Goal: Information Seeking & Learning: Learn about a topic

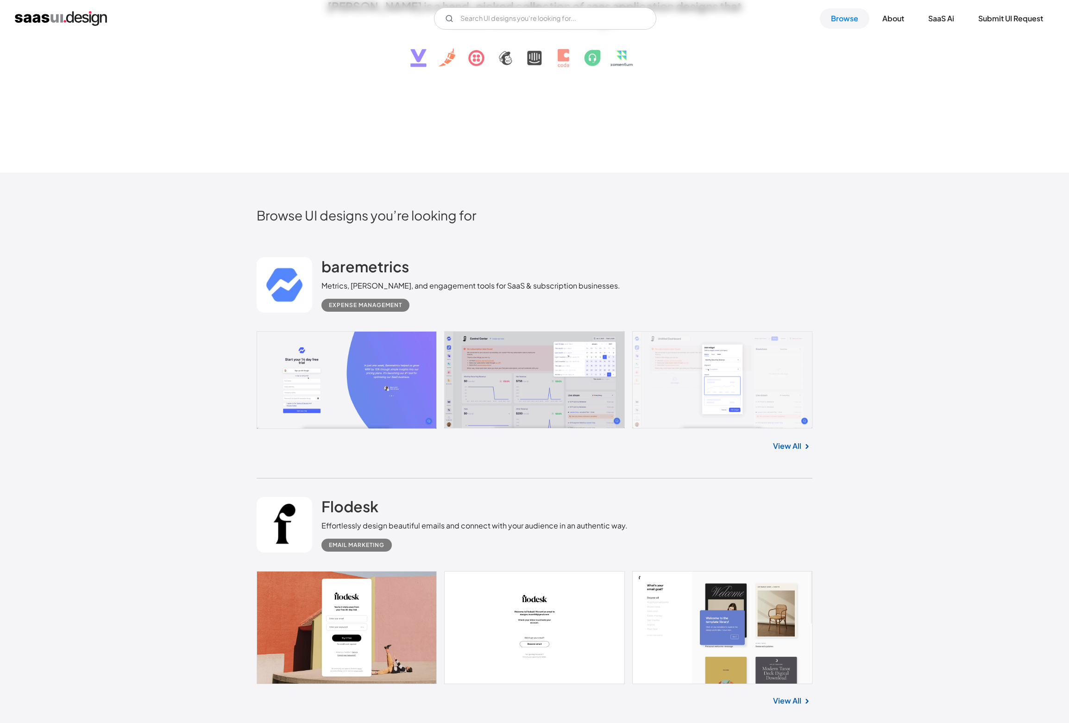
scroll to position [274, 0]
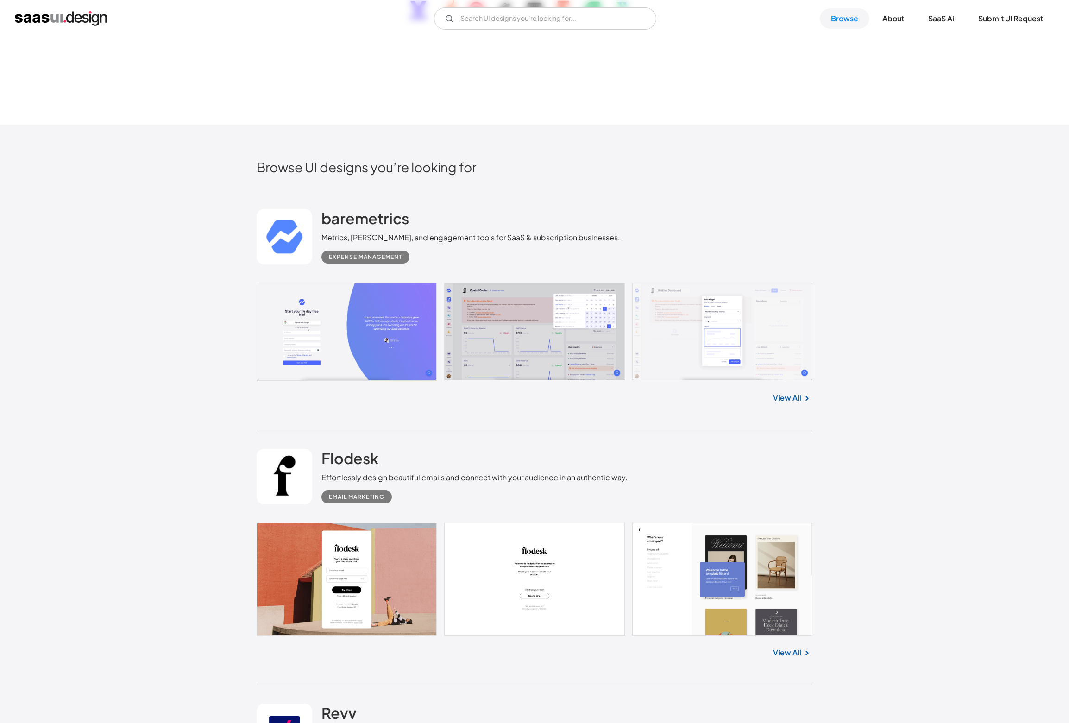
click at [576, 334] on link at bounding box center [535, 332] width 556 height 98
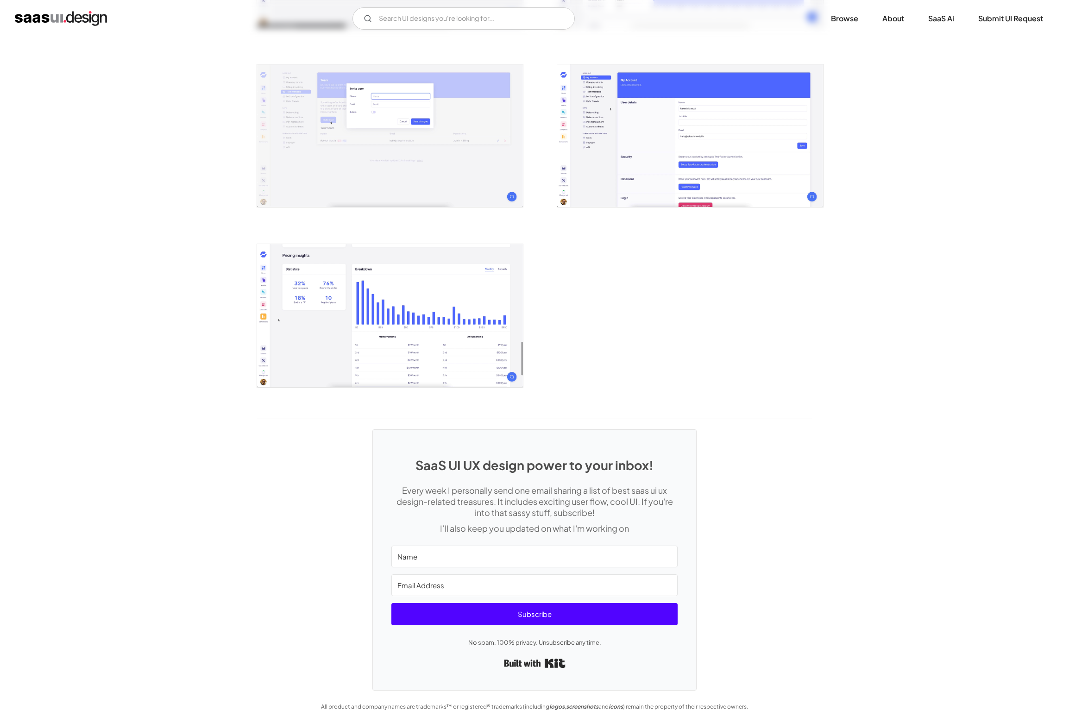
scroll to position [1594, 0]
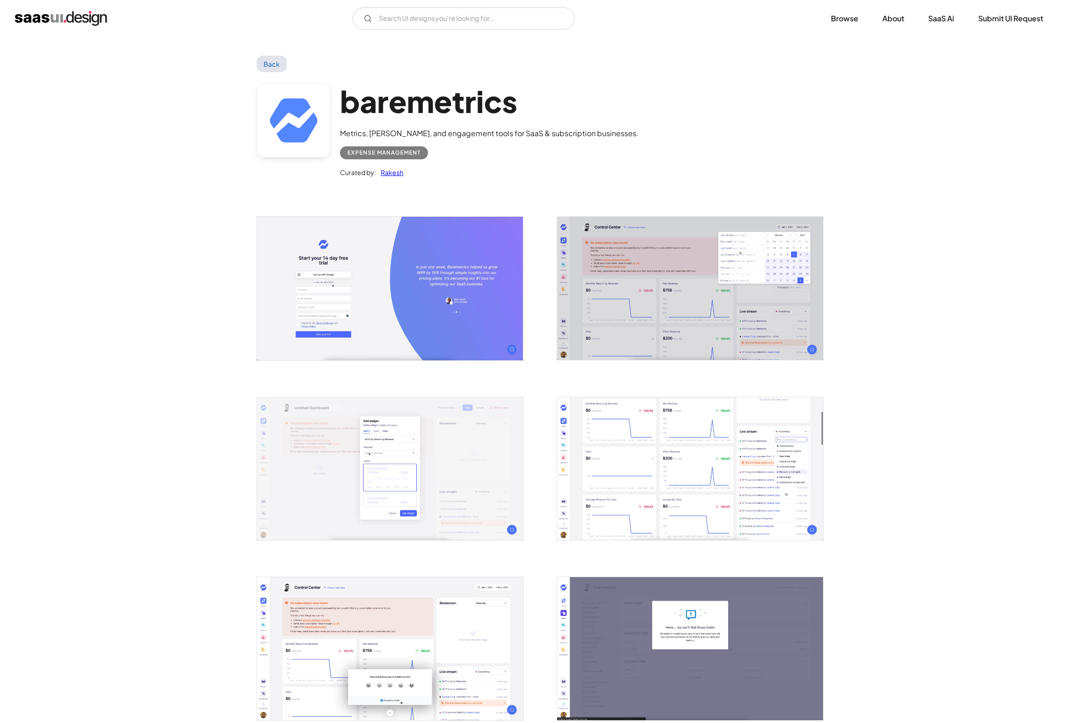
scroll to position [0, 0]
click at [249, 199] on div at bounding box center [385, 283] width 278 height 180
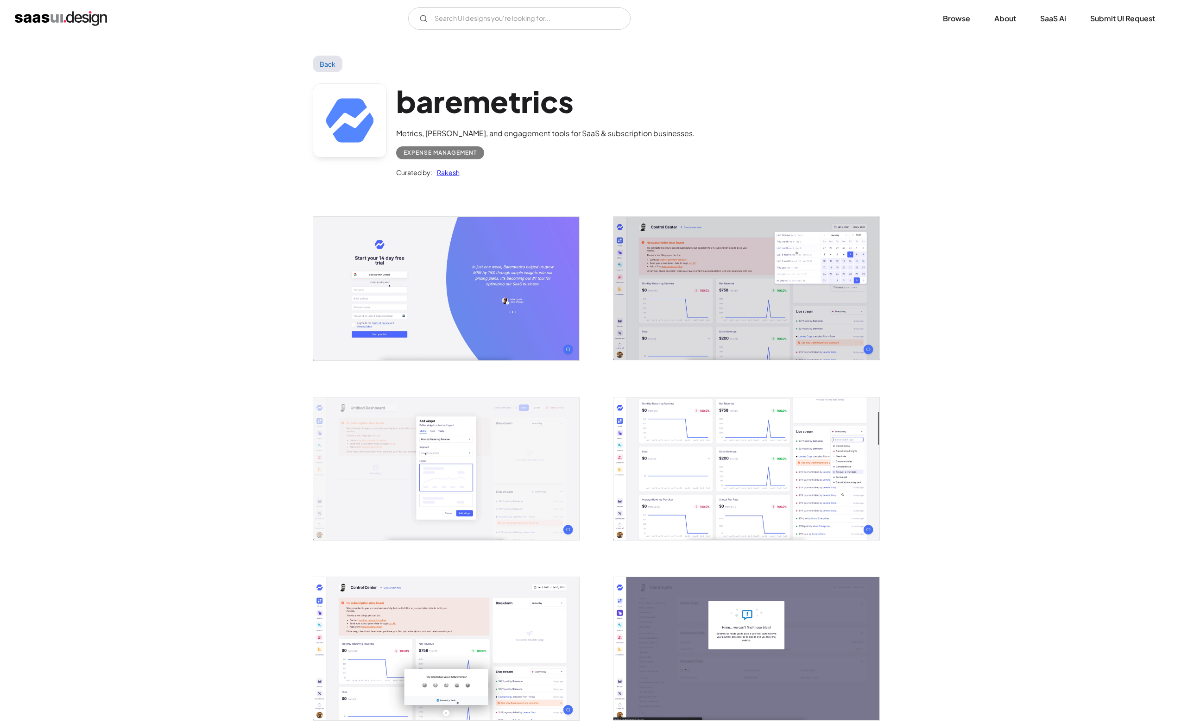
click at [785, 305] on img "open lightbox" at bounding box center [746, 288] width 266 height 143
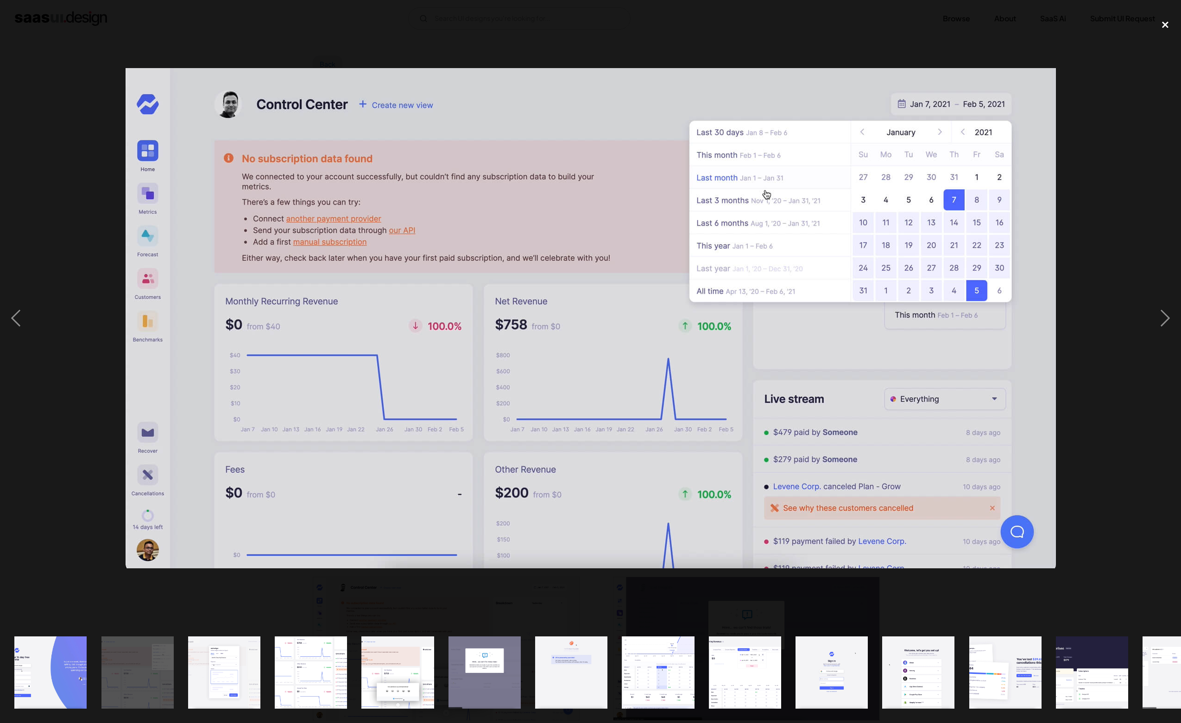
click at [1168, 21] on div "close lightbox" at bounding box center [1166, 24] width 32 height 20
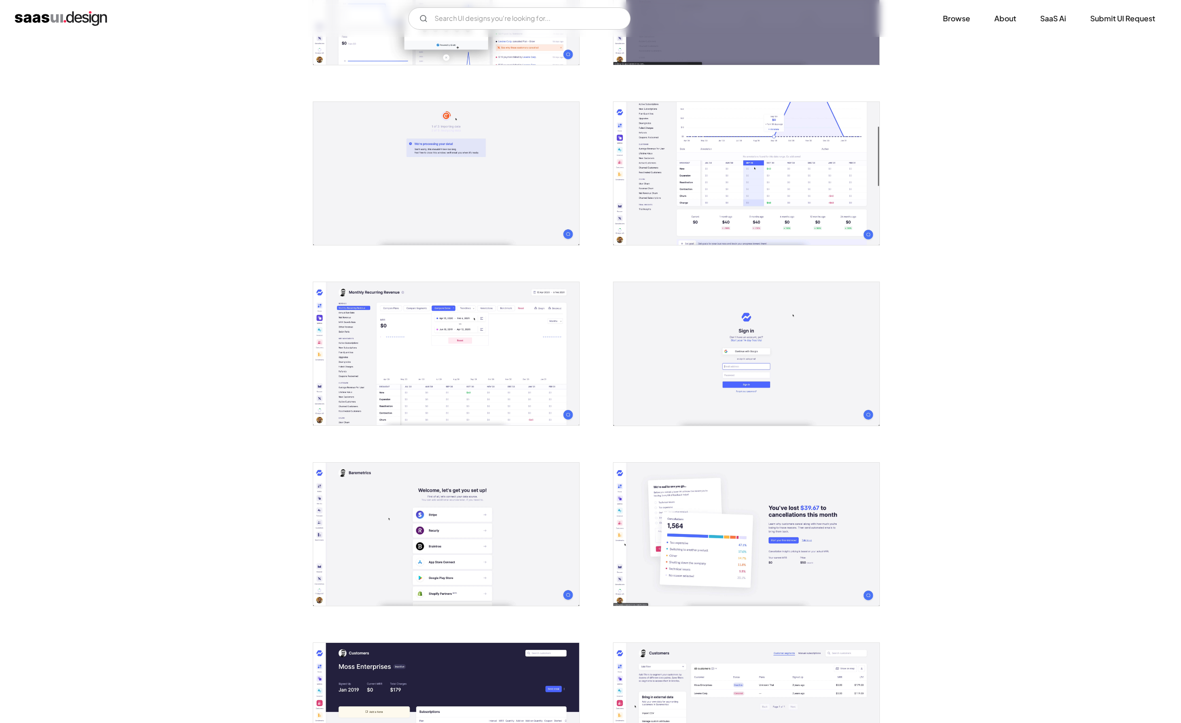
scroll to position [692, 0]
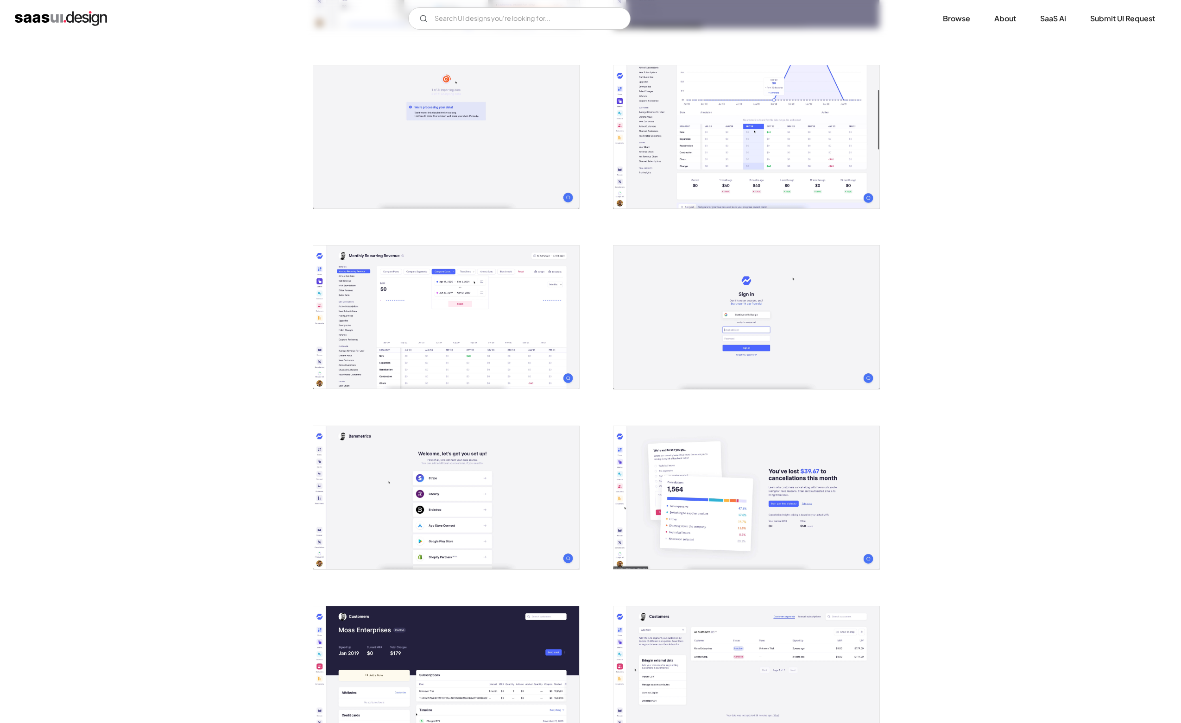
click at [801, 171] on img "open lightbox" at bounding box center [746, 136] width 266 height 143
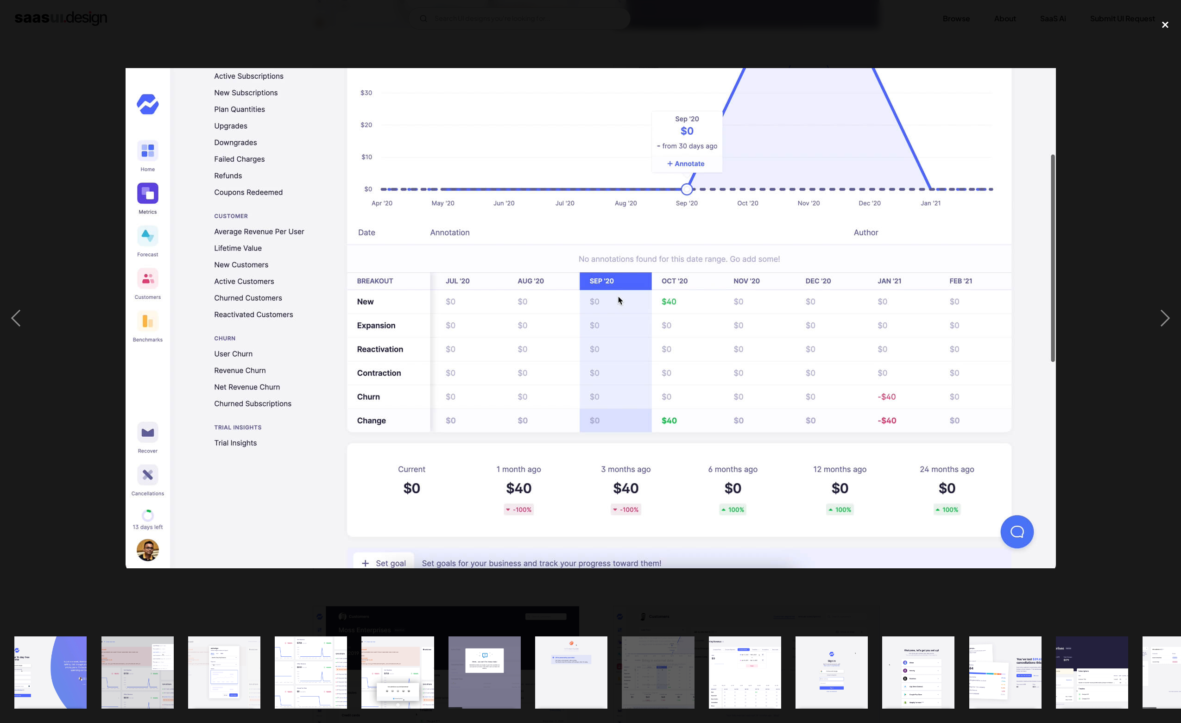
click at [1168, 30] on div "close lightbox" at bounding box center [1166, 24] width 32 height 20
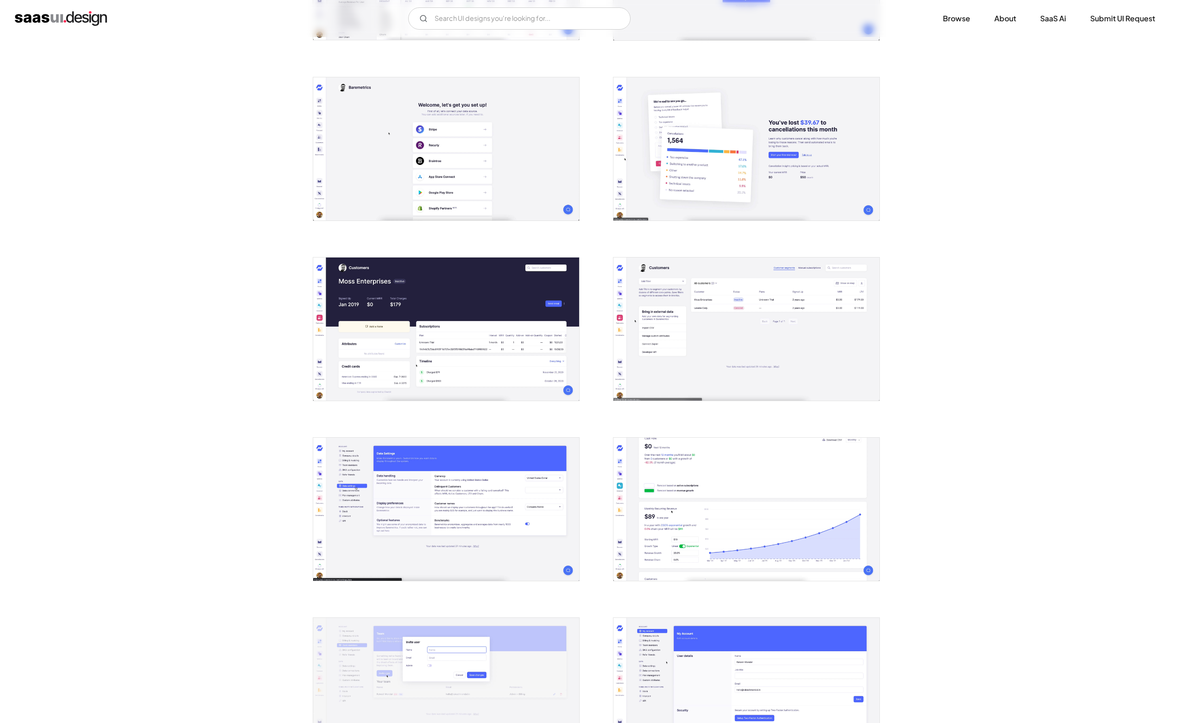
scroll to position [1042, 0]
click at [705, 312] on img "open lightbox" at bounding box center [746, 328] width 266 height 143
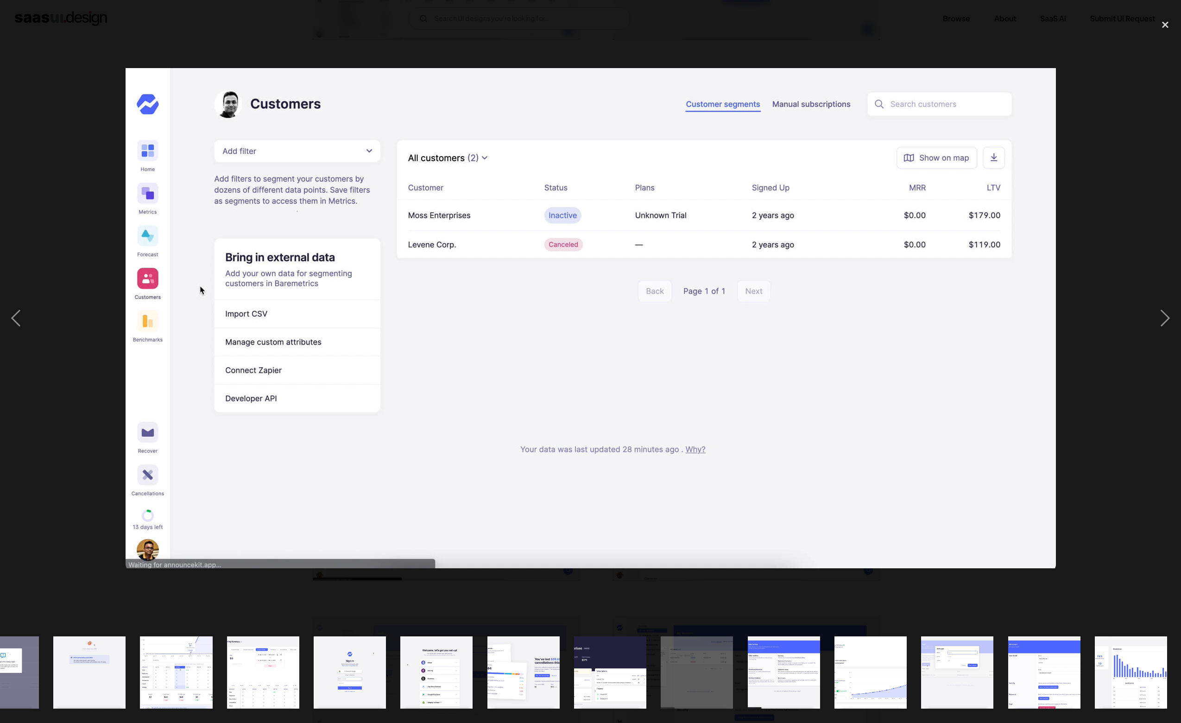
scroll to position [0, 482]
click at [1172, 15] on div "close lightbox" at bounding box center [1166, 24] width 32 height 20
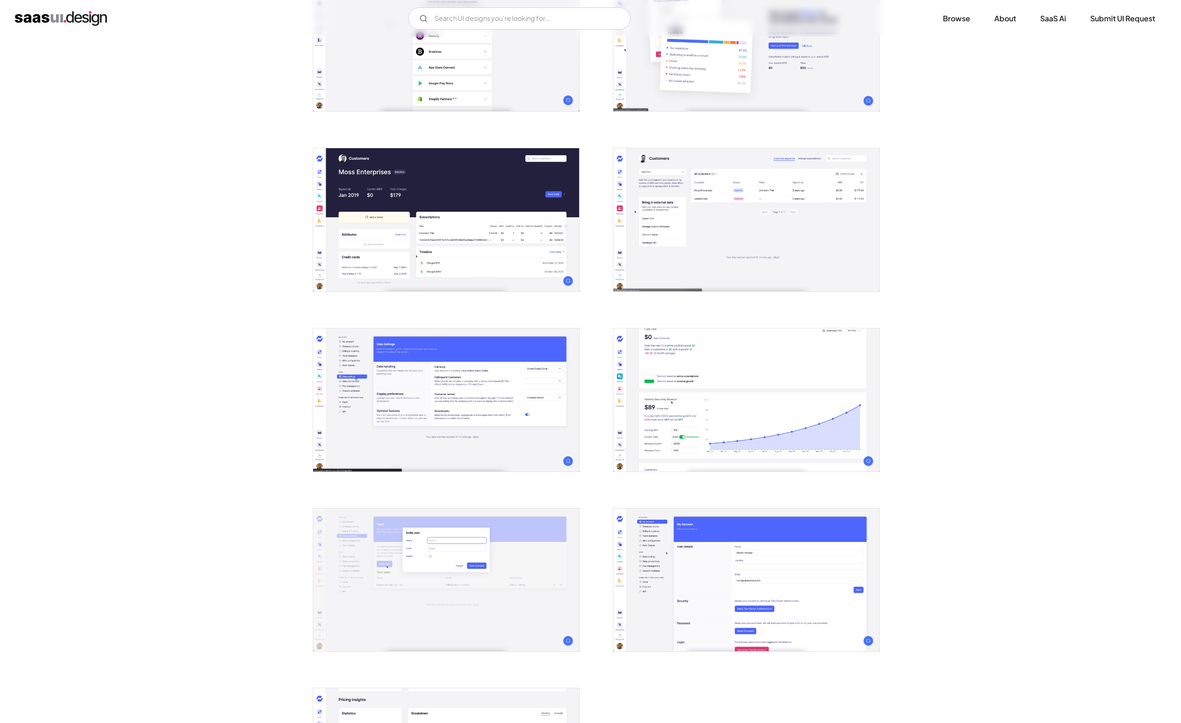
scroll to position [1042, 0]
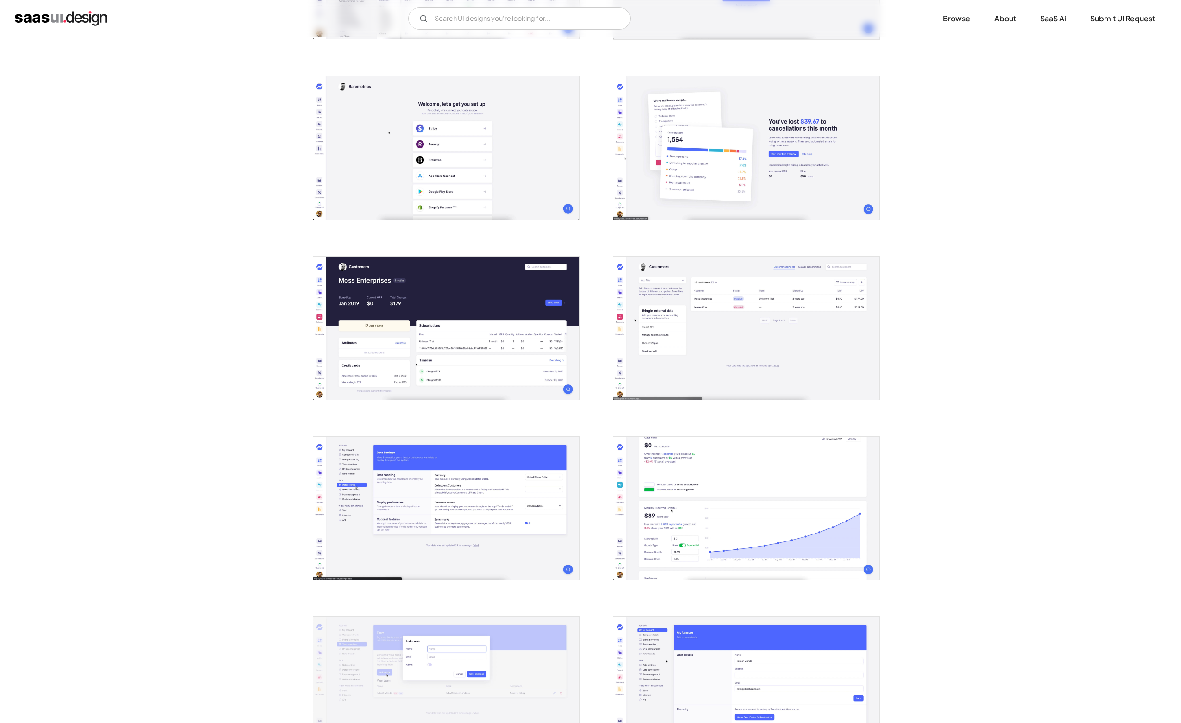
click at [526, 309] on img "open lightbox" at bounding box center [446, 328] width 266 height 143
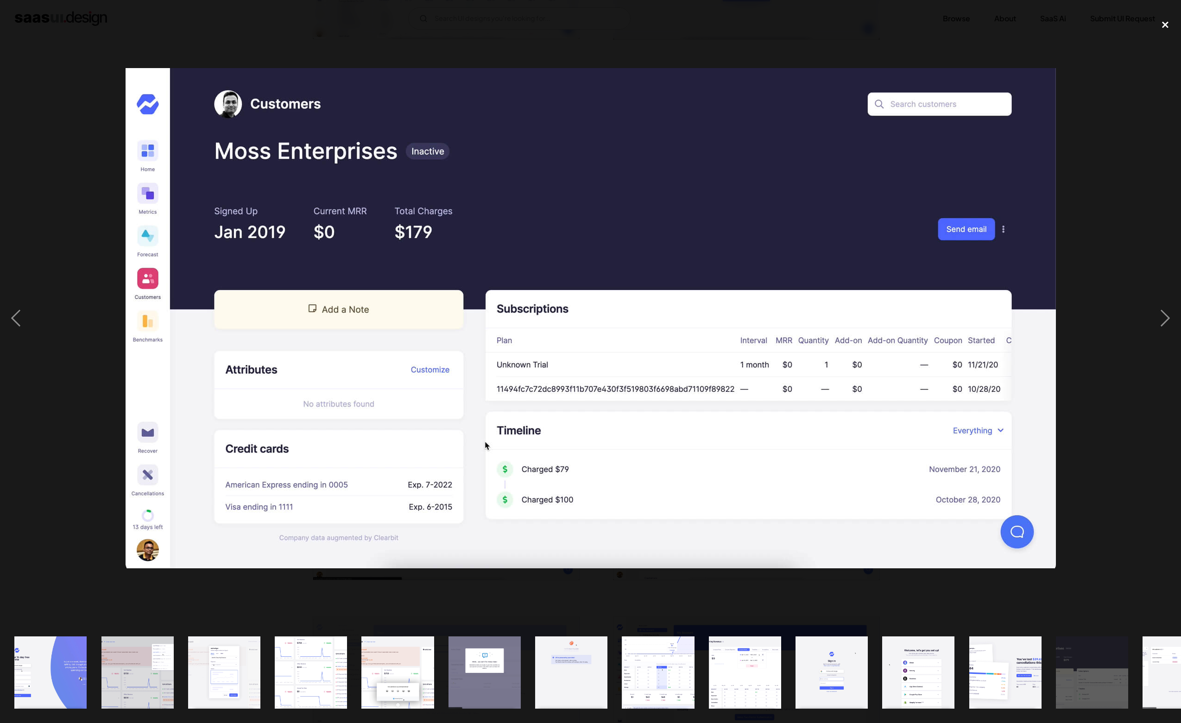
click at [1165, 35] on div "close lightbox" at bounding box center [1166, 24] width 32 height 20
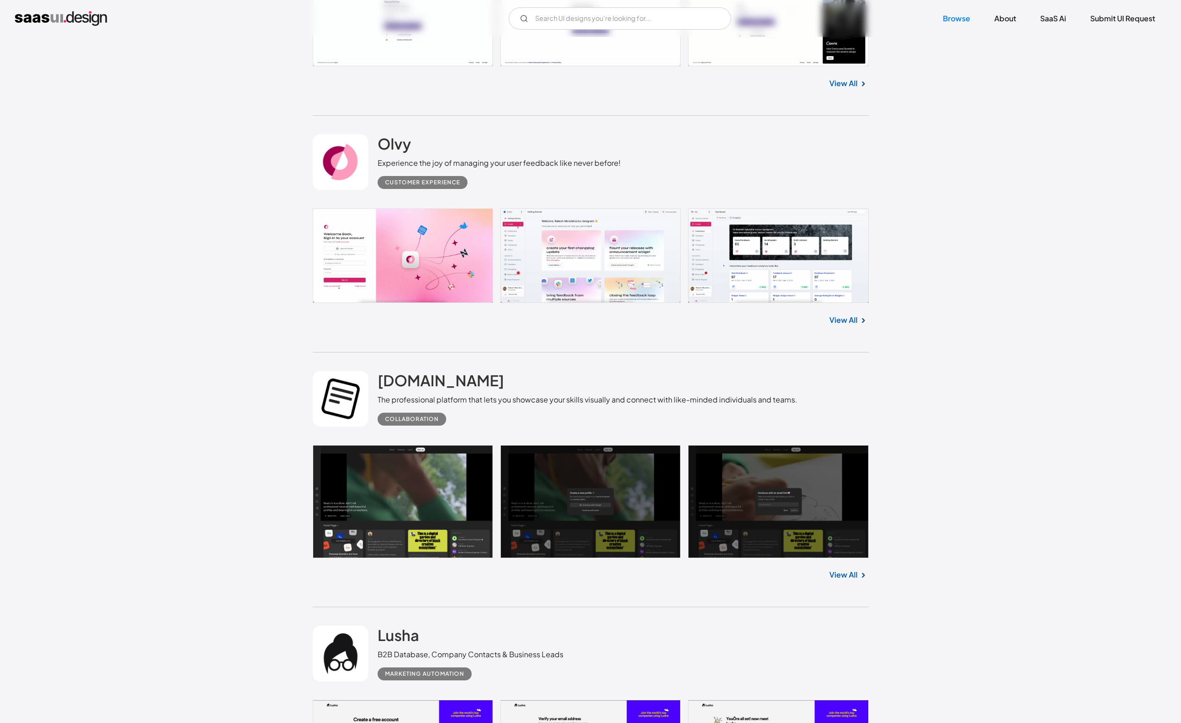
scroll to position [2151, 0]
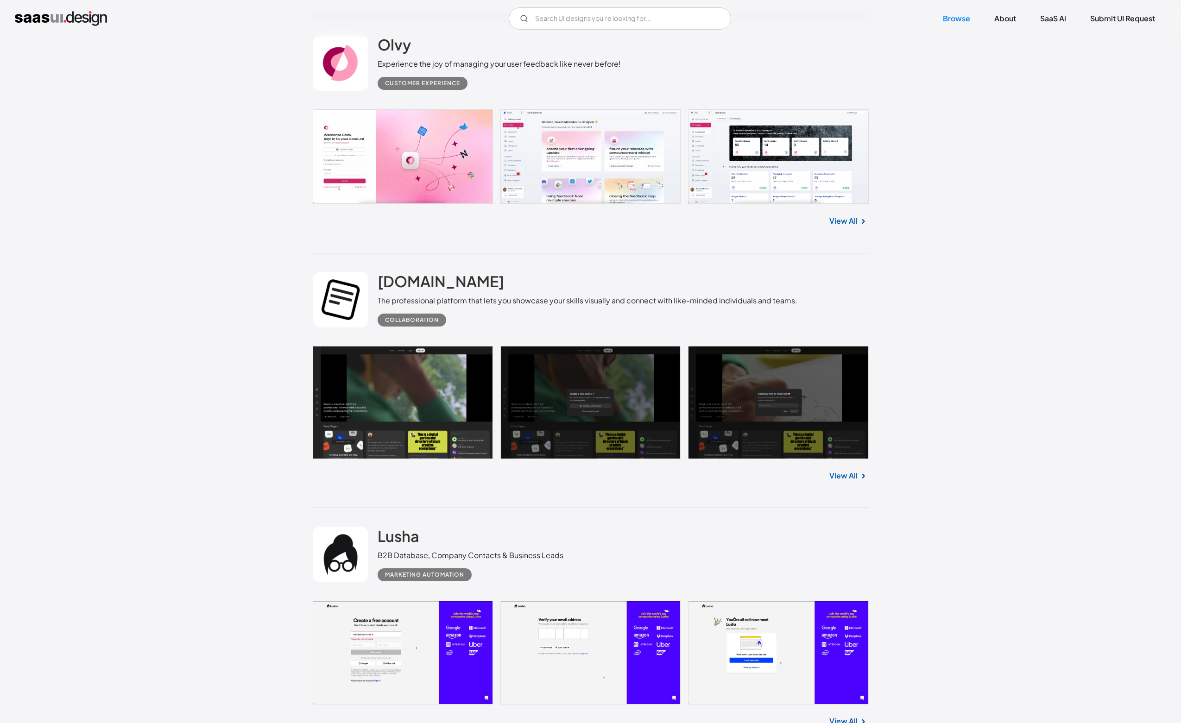
click at [797, 150] on link at bounding box center [591, 156] width 556 height 95
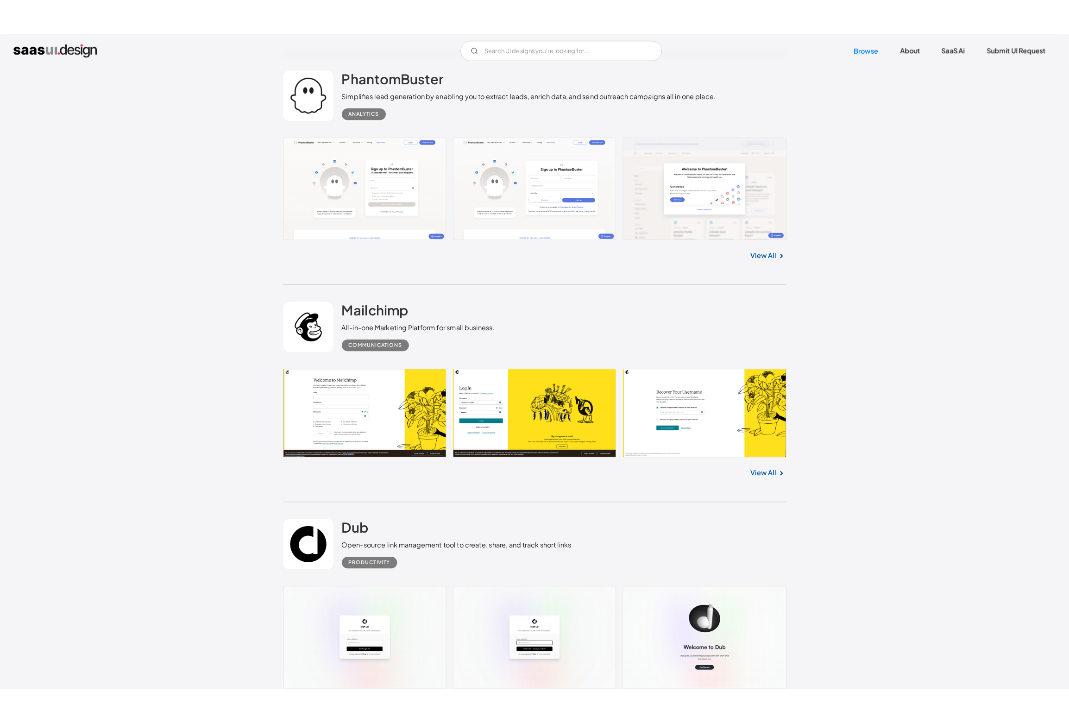
scroll to position [4110, 0]
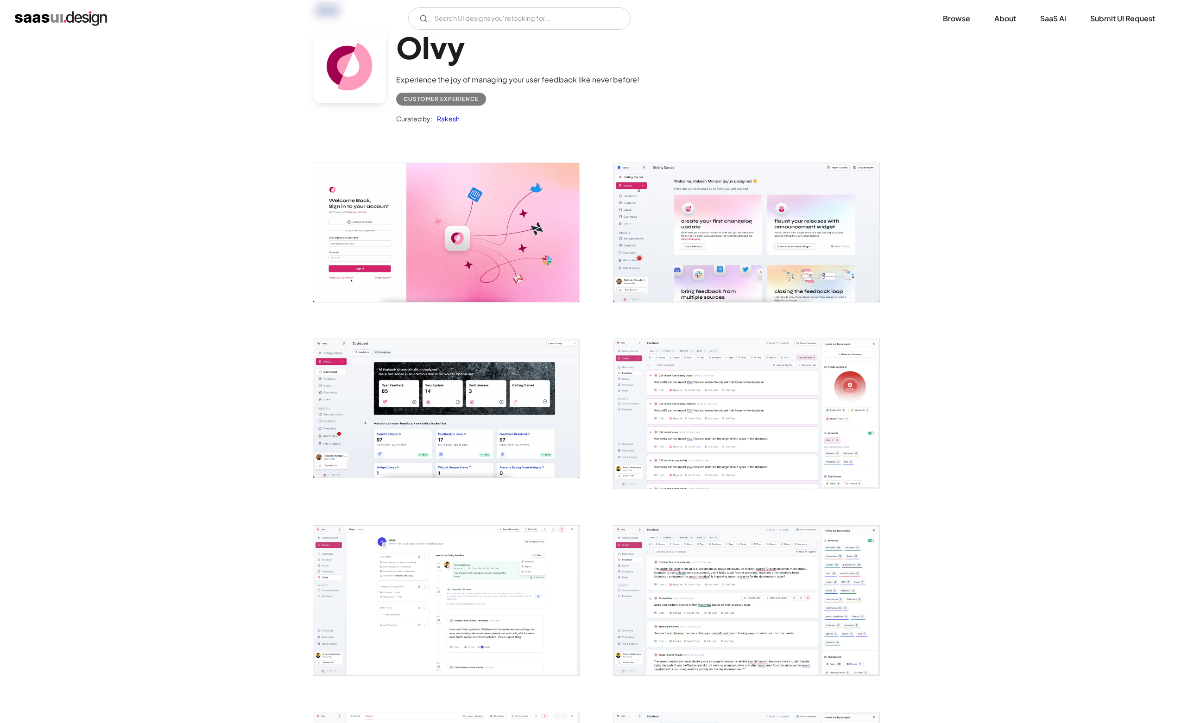
scroll to position [197, 0]
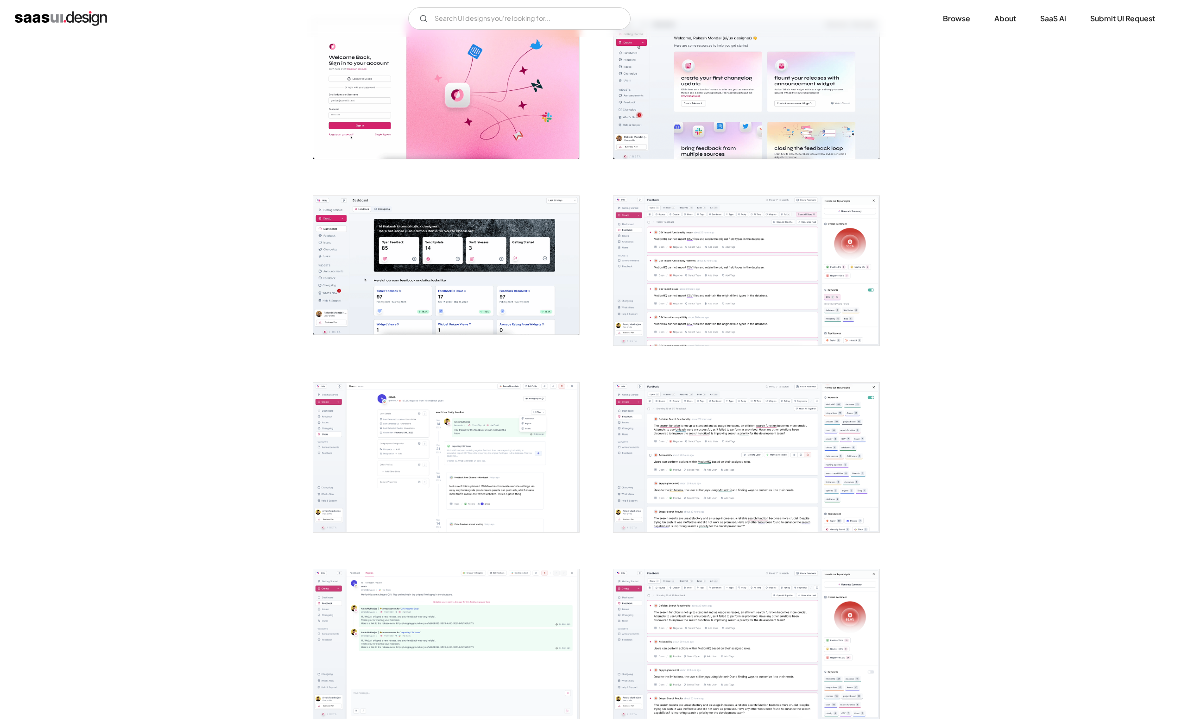
click at [471, 241] on img "open lightbox" at bounding box center [446, 265] width 266 height 139
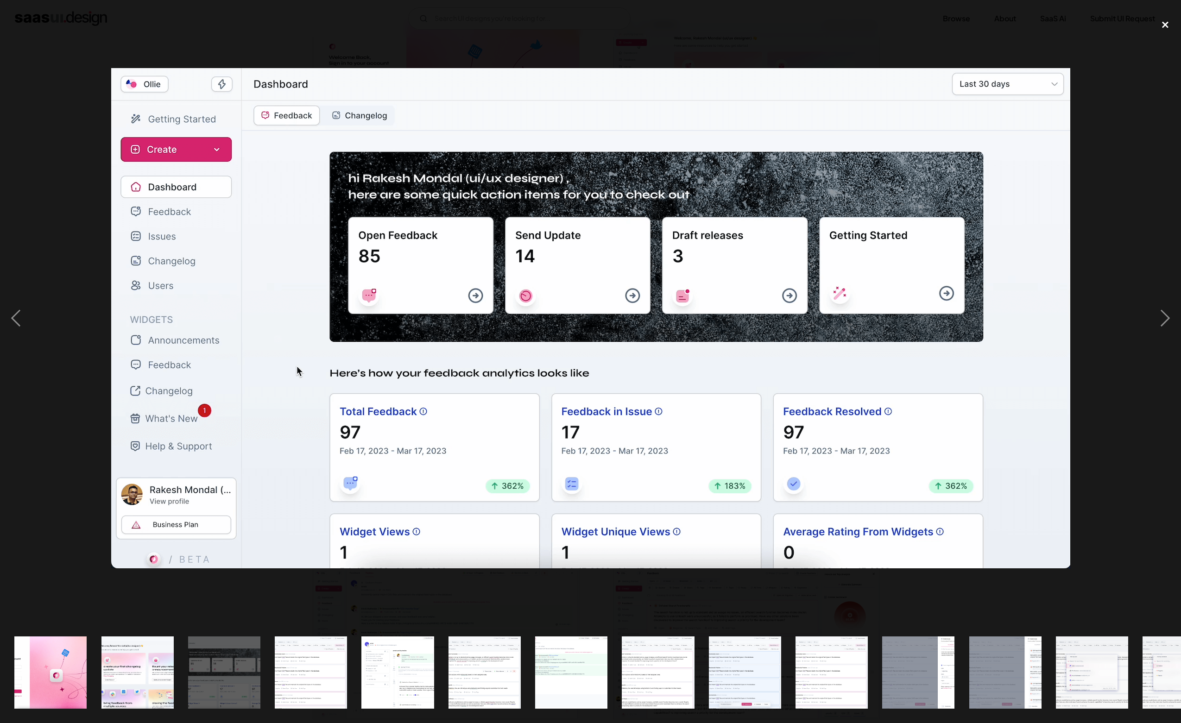
click at [1162, 20] on div "close lightbox" at bounding box center [1166, 24] width 32 height 20
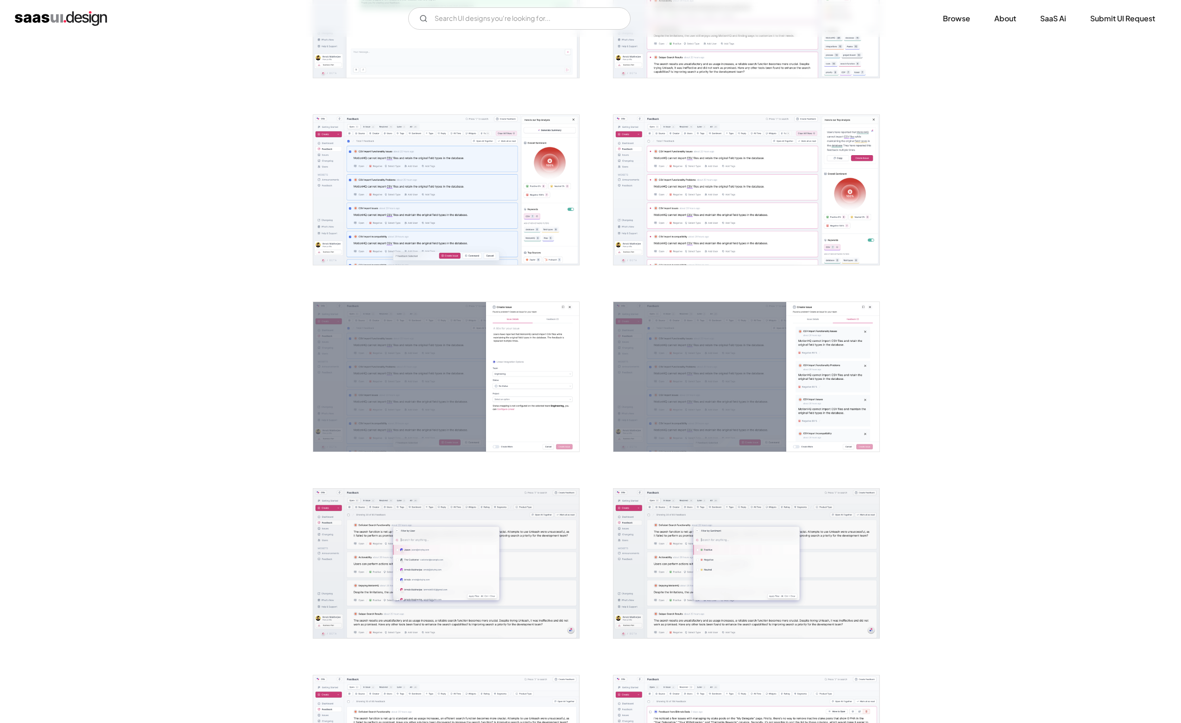
scroll to position [863, 0]
